Goal: Information Seeking & Learning: Find specific fact

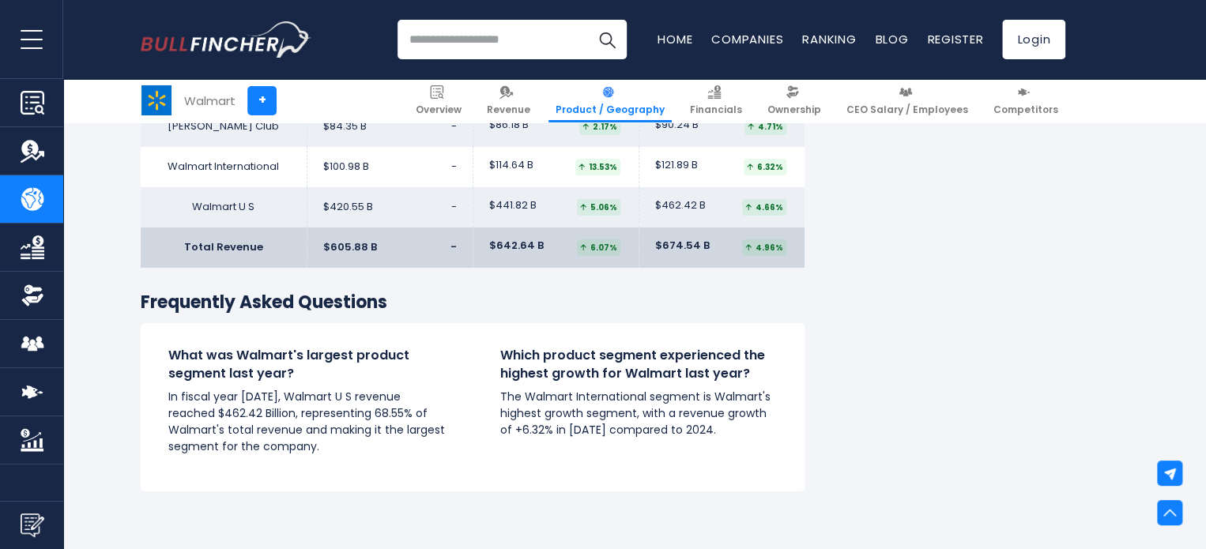
scroll to position [2608, 0]
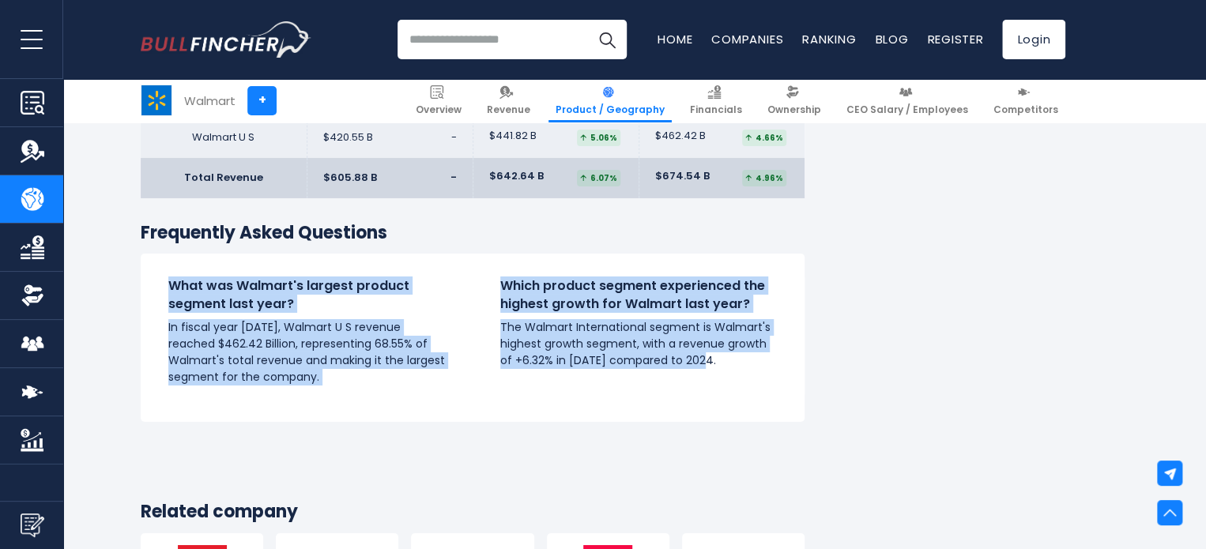
drag, startPoint x: 169, startPoint y: 284, endPoint x: 731, endPoint y: 379, distance: 569.9
click at [731, 379] on div "What was Walmart's largest product segment last year? In fiscal year 2025, Walm…" at bounding box center [473, 337] width 664 height 121
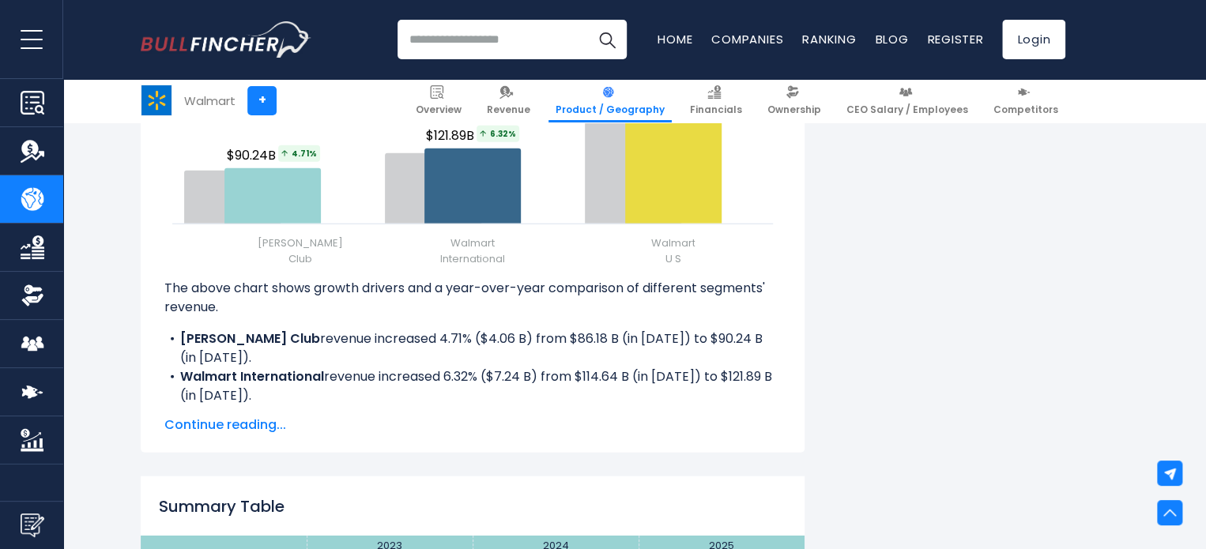
scroll to position [2055, 0]
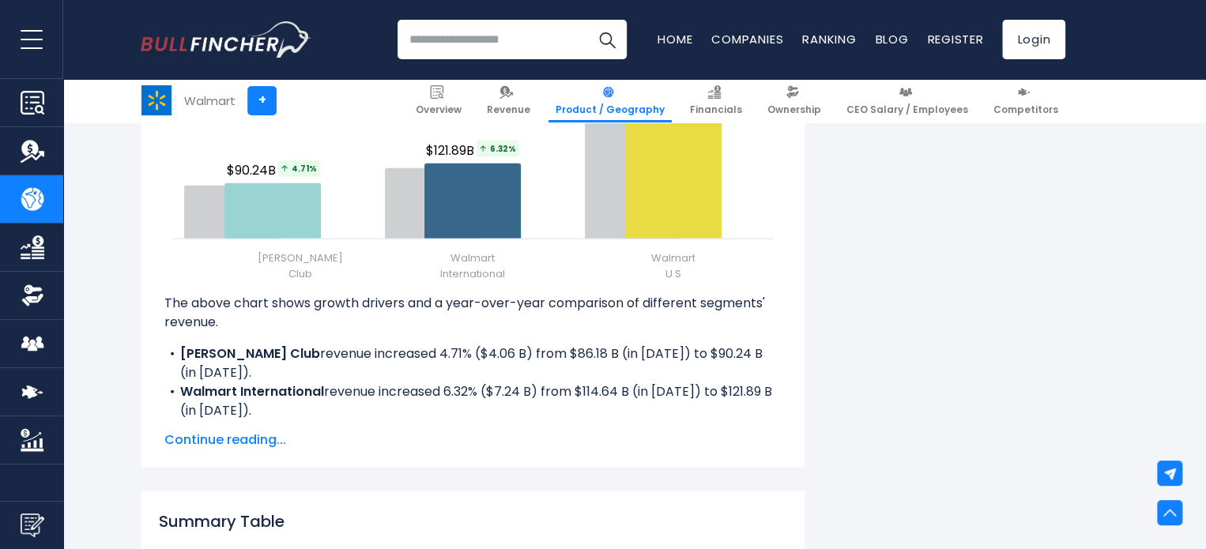
copy div "What was Walmart's largest product segment last year? In fiscal year 2025, Walm…"
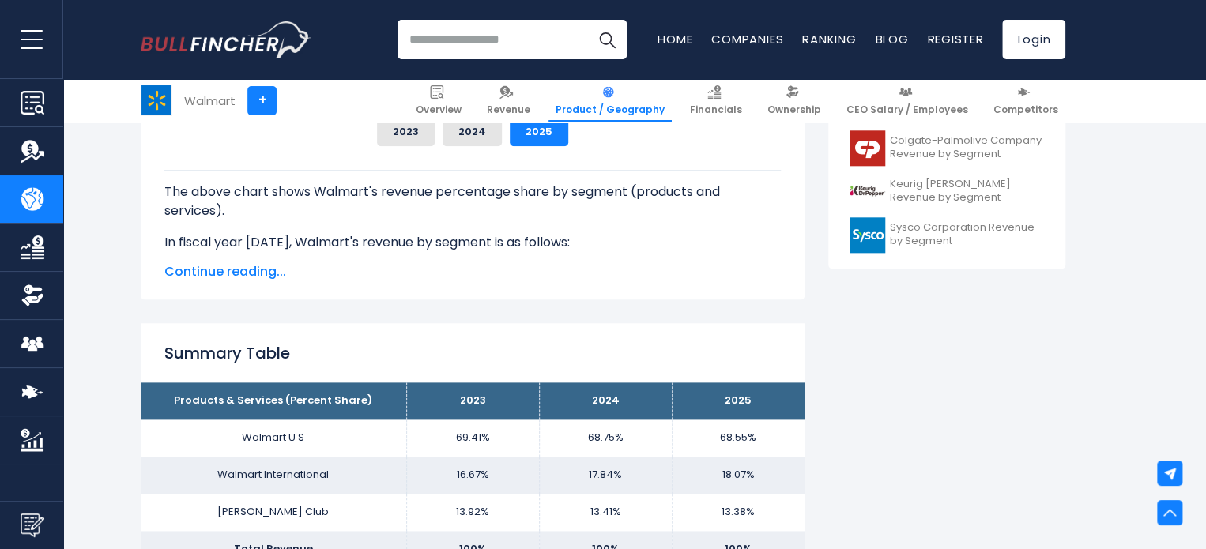
scroll to position [790, 0]
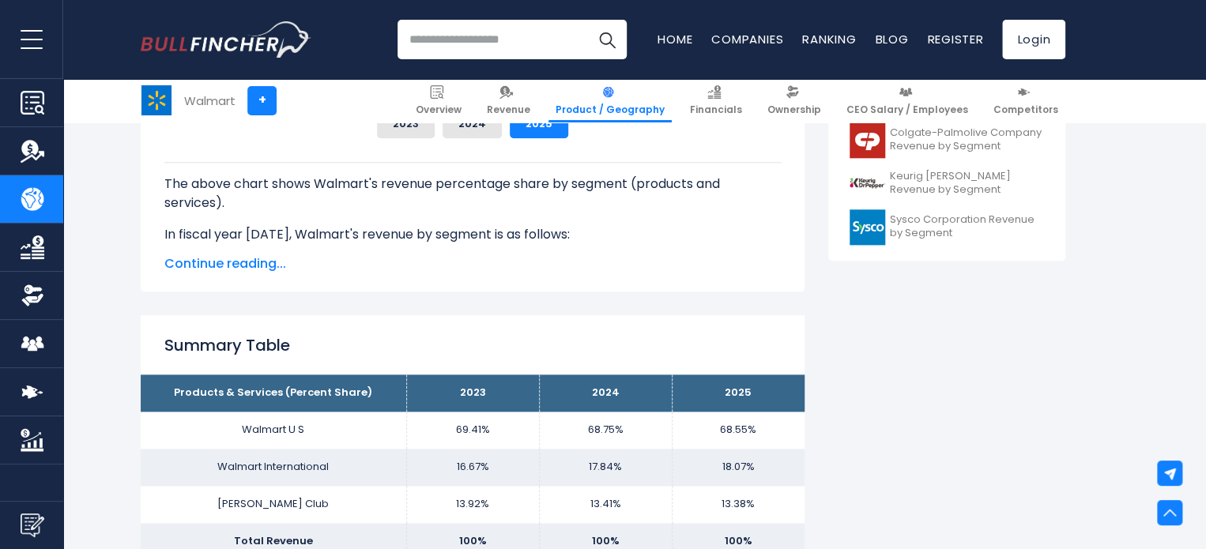
click at [235, 263] on span "Continue reading..." at bounding box center [472, 264] width 616 height 19
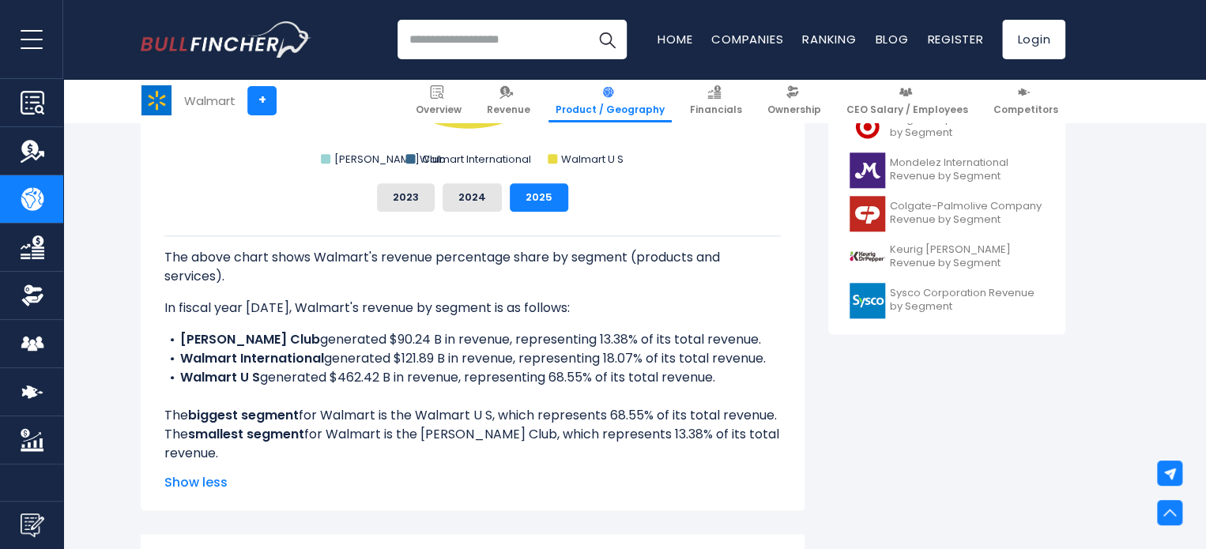
scroll to position [711, 0]
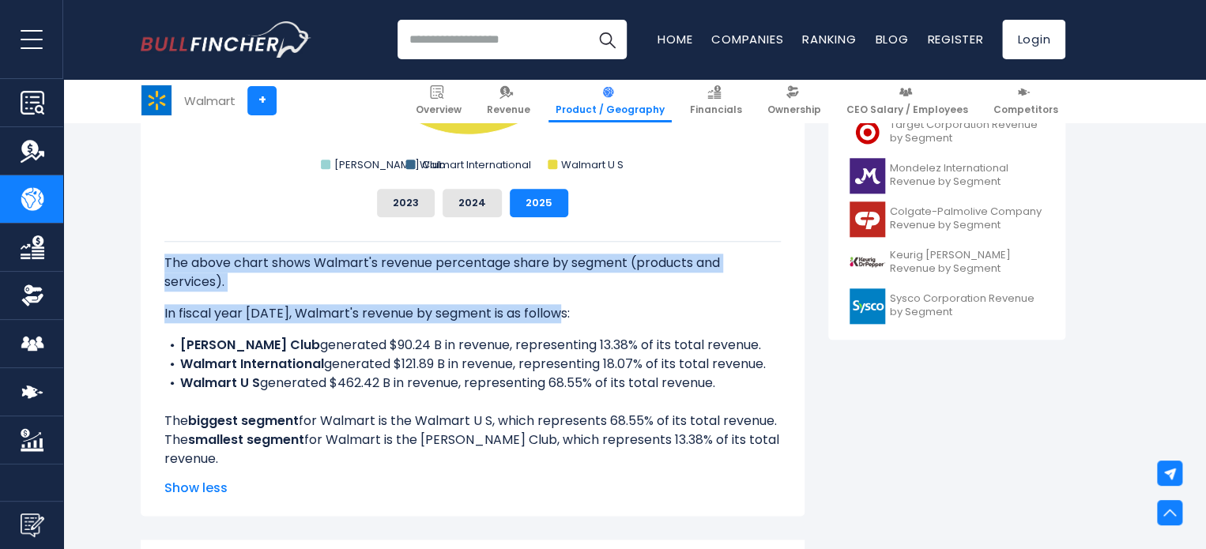
drag, startPoint x: 164, startPoint y: 262, endPoint x: 634, endPoint y: 310, distance: 472.0
click at [634, 310] on div "The above chart shows Walmart's revenue percentage share by segment (products a…" at bounding box center [472, 355] width 616 height 228
click at [640, 309] on p "In fiscal year 2025, Walmart's revenue by segment is as follows:" at bounding box center [472, 313] width 616 height 19
click at [175, 306] on p "In fiscal year 2025, Walmart's revenue by segment is as follows:" at bounding box center [472, 313] width 616 height 19
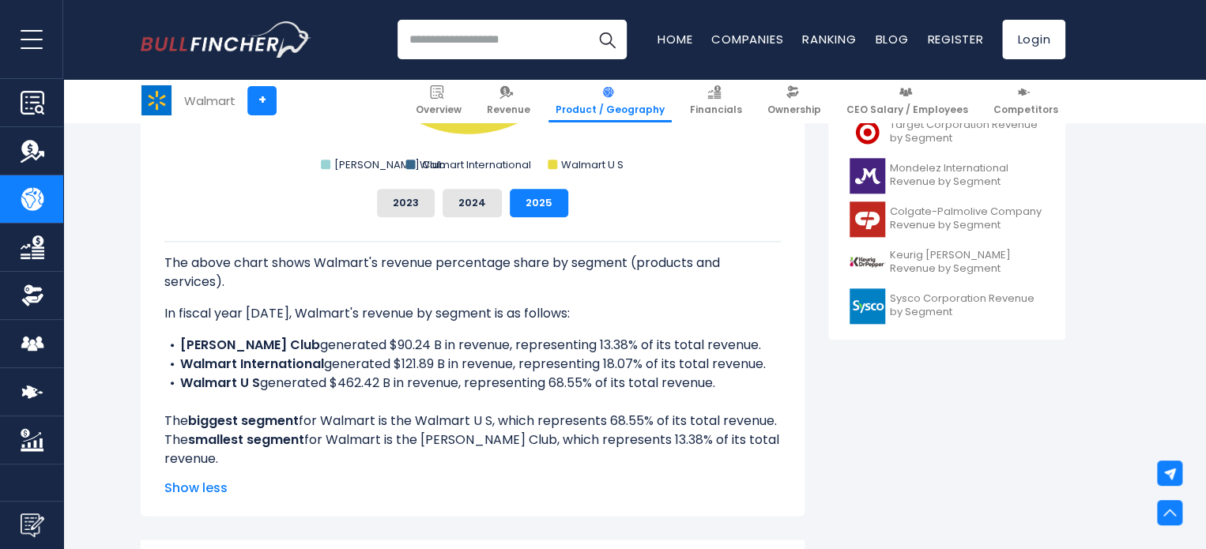
drag, startPoint x: 953, startPoint y: 458, endPoint x: 961, endPoint y: 456, distance: 8.1
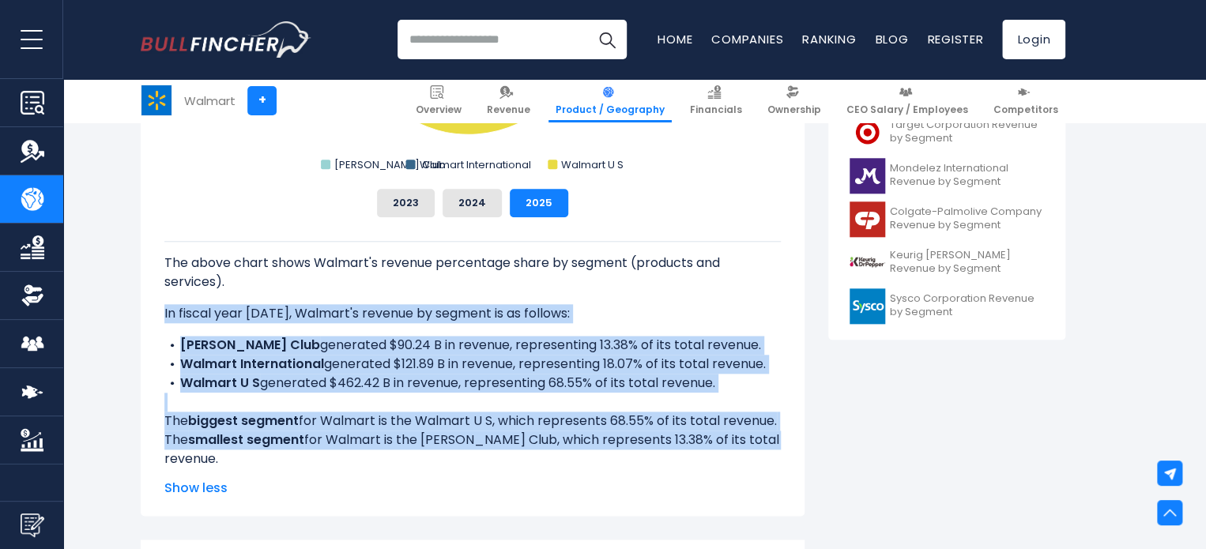
drag, startPoint x: 164, startPoint y: 312, endPoint x: 787, endPoint y: 453, distance: 639.3
click at [787, 453] on div "Walmart's Revenue Share by Segment Created with Highcharts 12.1.2 Chart context…" at bounding box center [473, 179] width 664 height 674
copy div "In fiscal year 2025, Walmart's revenue by segment is as follows: Sams Club gene…"
click at [537, 102] on link "Revenue" at bounding box center [509, 100] width 58 height 43
click at [623, 107] on span "Product / Geography" at bounding box center [610, 110] width 109 height 13
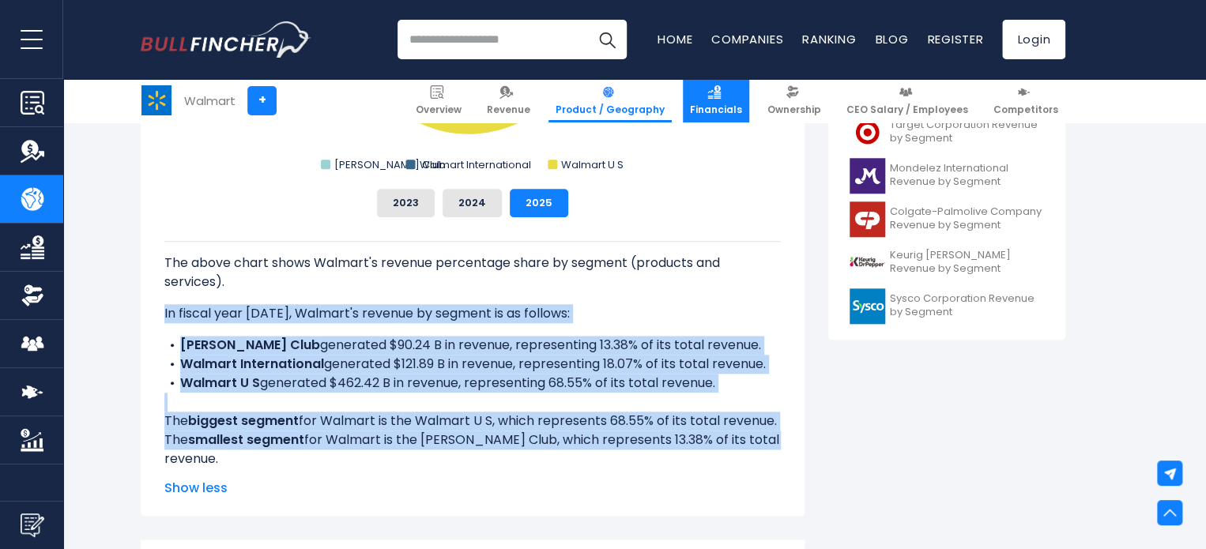
click at [740, 104] on span "Financials" at bounding box center [716, 110] width 52 height 13
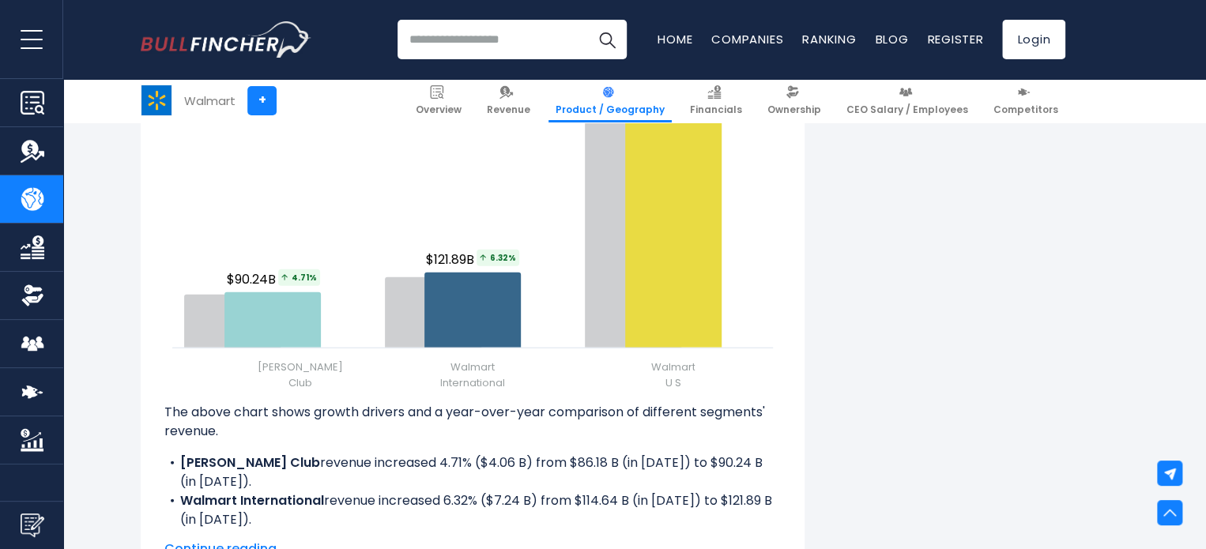
scroll to position [2134, 0]
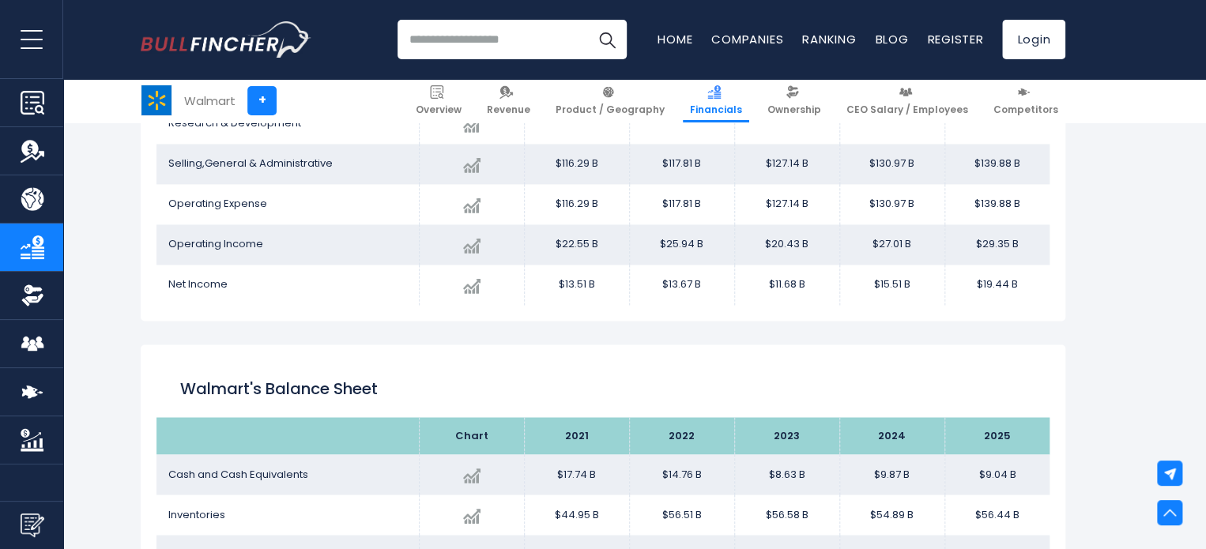
scroll to position [1092, 0]
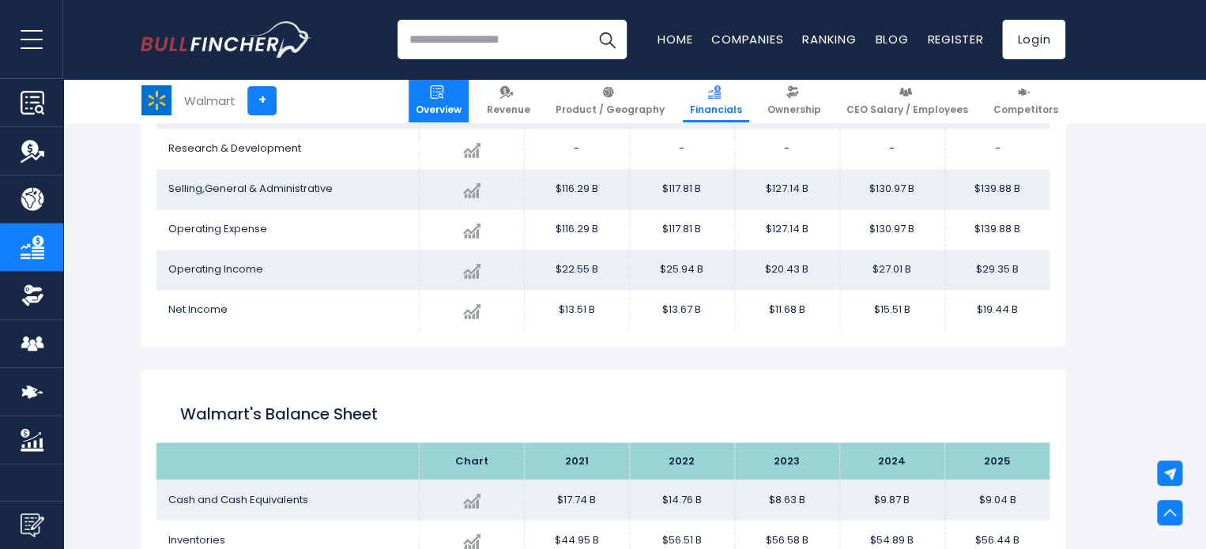
click at [462, 108] on span "Overview" at bounding box center [439, 110] width 46 height 13
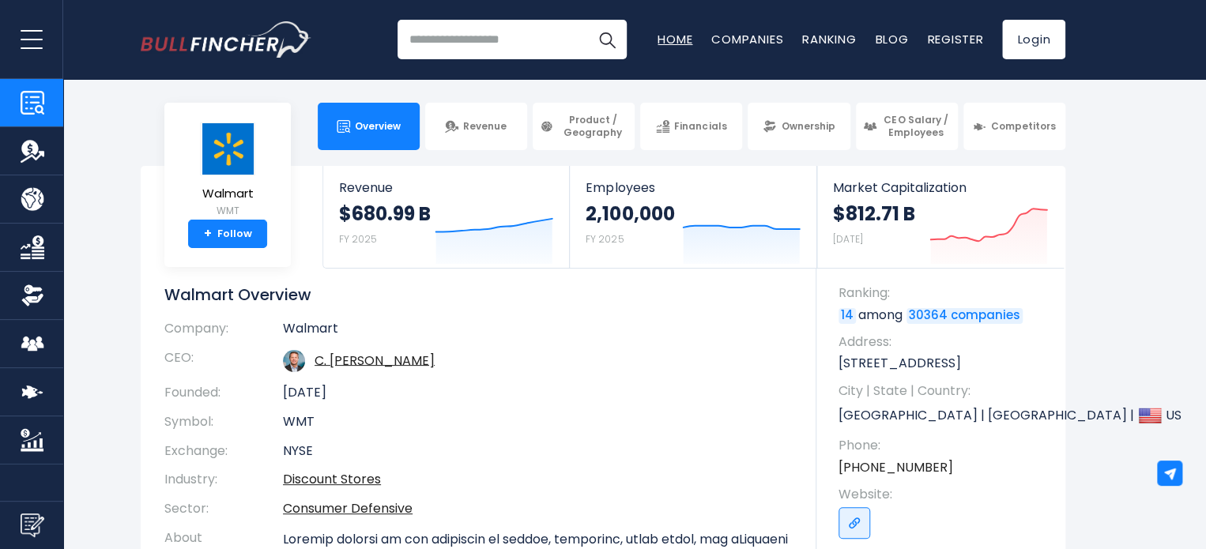
click at [658, 41] on link "Home" at bounding box center [675, 39] width 35 height 17
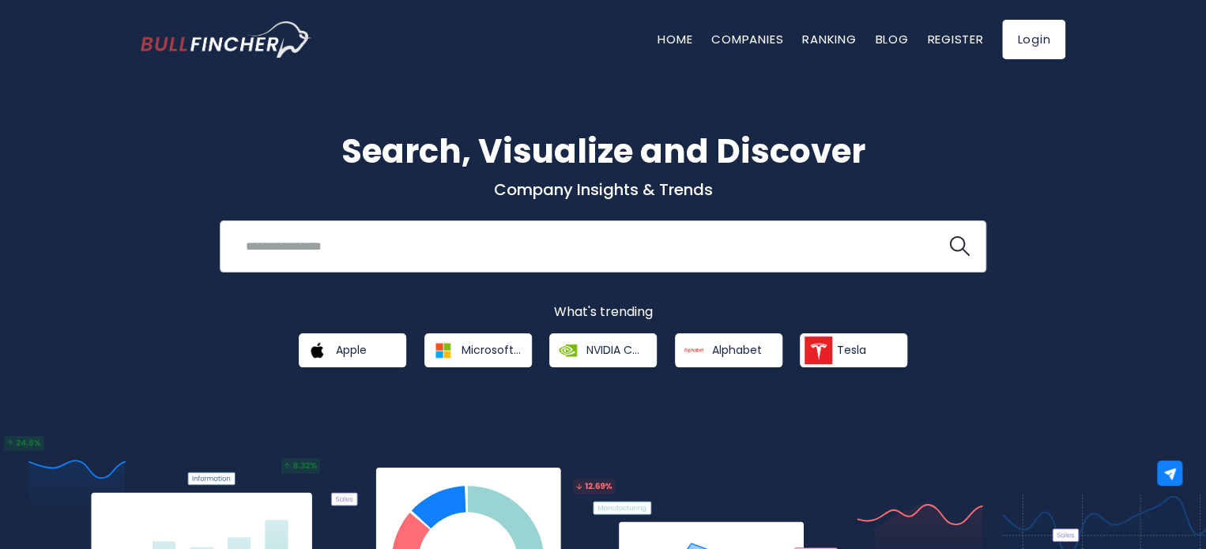
click at [365, 252] on input "search" at bounding box center [583, 246] width 694 height 29
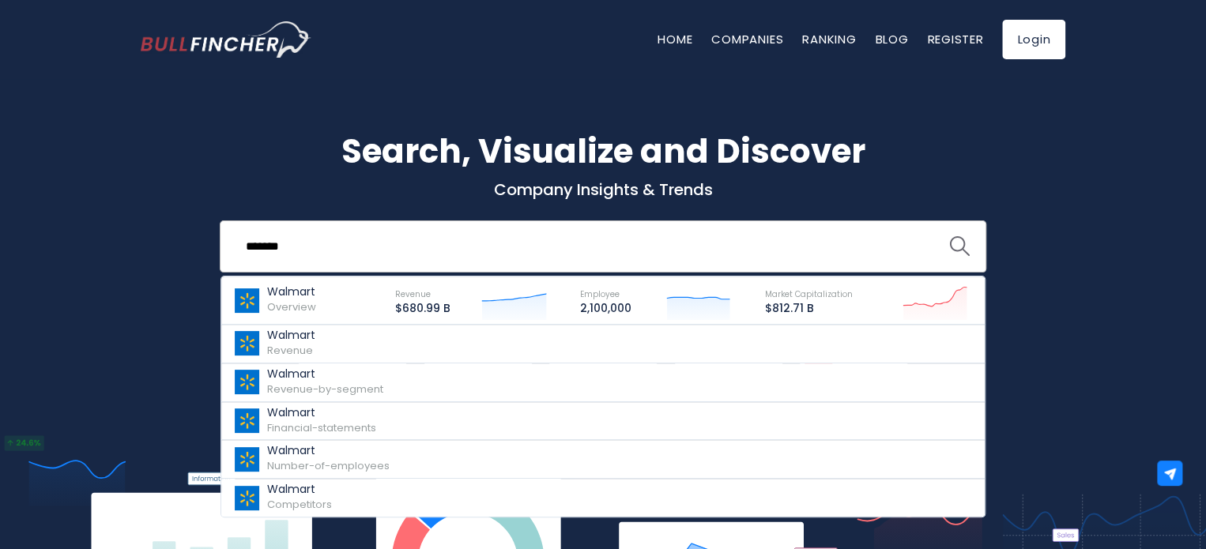
type input "*******"
click at [955, 242] on img "search icon" at bounding box center [959, 246] width 21 height 21
